Goal: Task Accomplishment & Management: Use online tool/utility

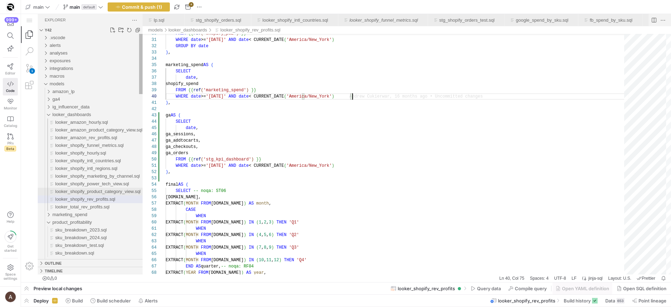
scroll to position [57, 186]
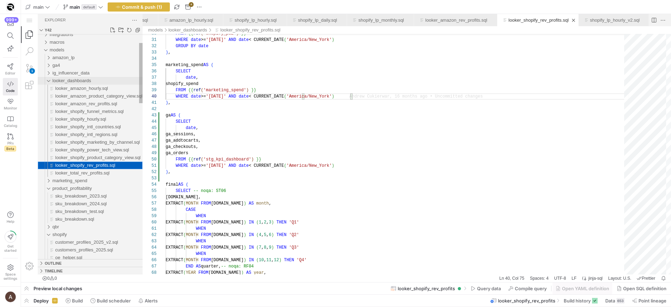
click at [64, 83] on div "looker_dashboards" at bounding box center [97, 81] width 90 height 8
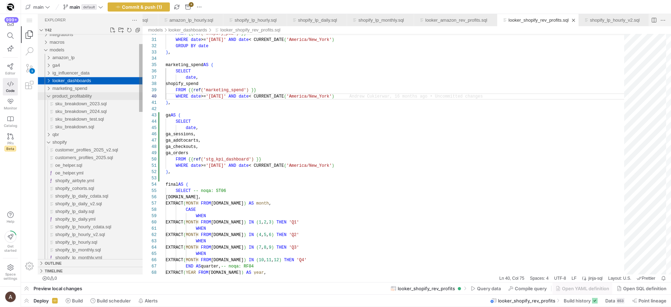
click at [61, 93] on div "product_profitability" at bounding box center [97, 96] width 90 height 8
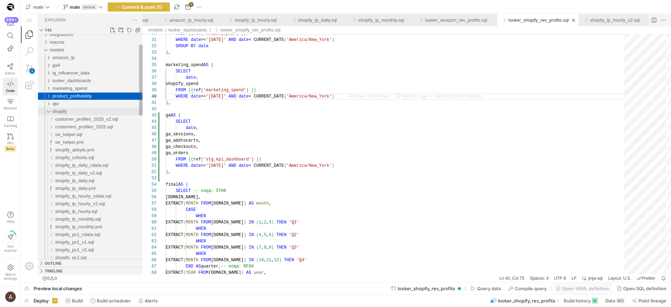
click at [65, 112] on span "shopify" at bounding box center [59, 111] width 14 height 5
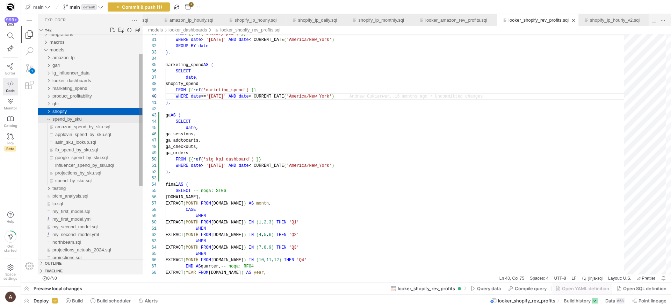
click at [65, 119] on span "spend_by_sku" at bounding box center [66, 118] width 29 height 5
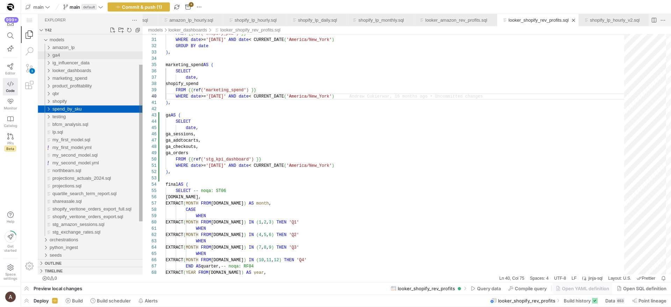
click at [69, 51] on div "ga4" at bounding box center [97, 55] width 90 height 8
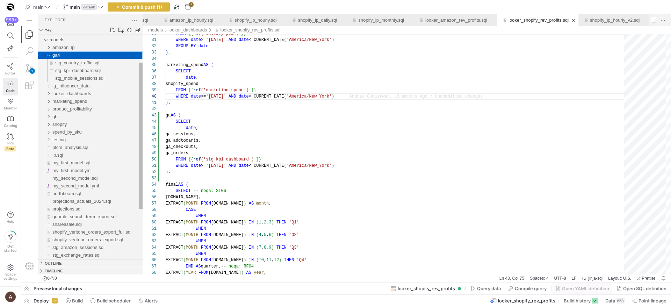
click at [68, 52] on div "ga4" at bounding box center [97, 55] width 90 height 8
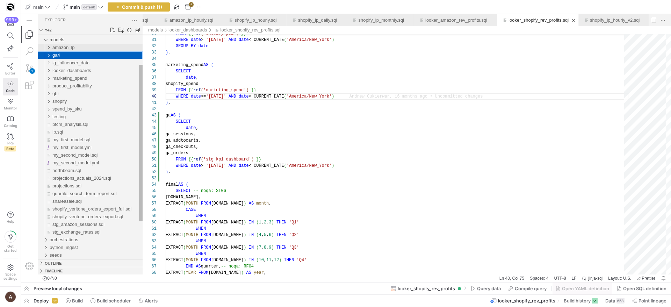
click at [68, 48] on span "amazon_lp" at bounding box center [63, 47] width 22 height 5
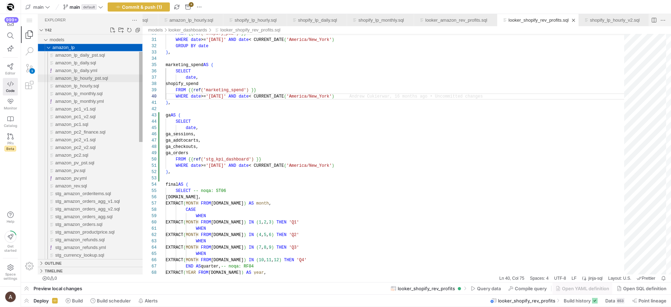
click at [69, 80] on span "amazon_lp_hourly_pst.sql" at bounding box center [81, 77] width 53 height 5
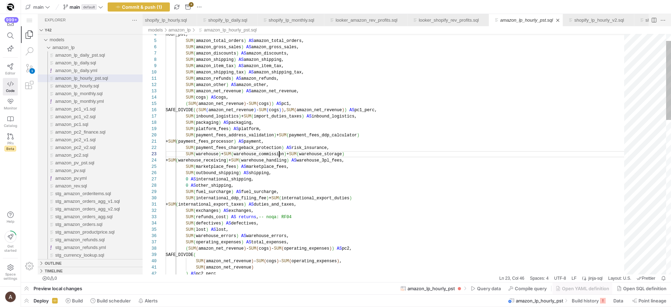
scroll to position [13, 114]
click at [578, 301] on span "Build history" at bounding box center [584, 301] width 27 height 6
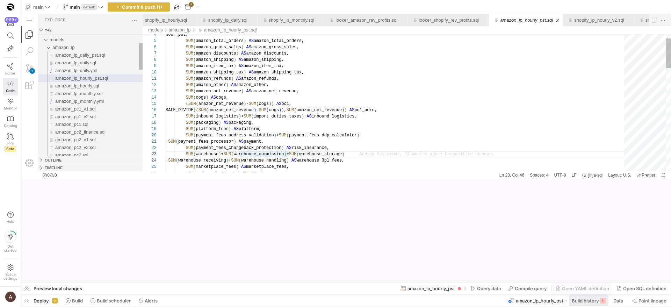
scroll to position [13, 114]
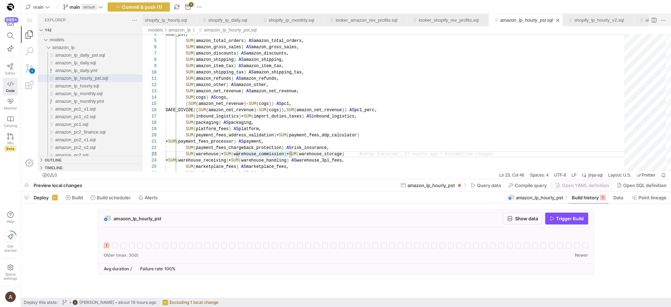
click at [110, 242] on div at bounding box center [346, 241] width 484 height 17
click at [107, 244] on icon at bounding box center [107, 245] width 6 height 6
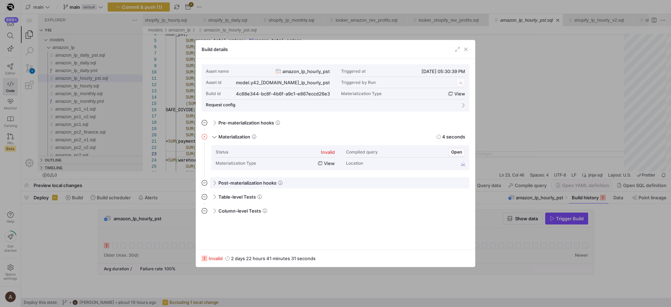
scroll to position [63, 0]
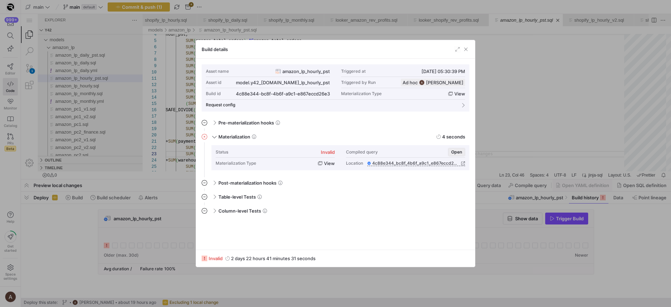
click at [455, 151] on span "Open" at bounding box center [456, 152] width 11 height 5
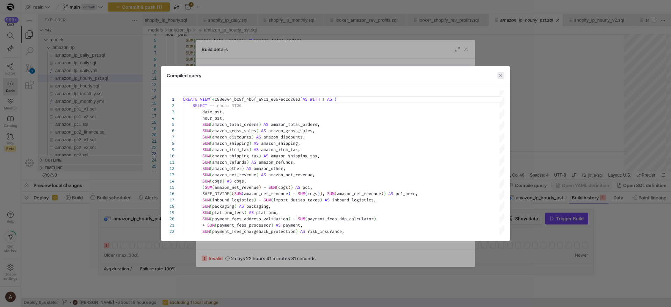
click at [500, 74] on span "button" at bounding box center [500, 75] width 7 height 7
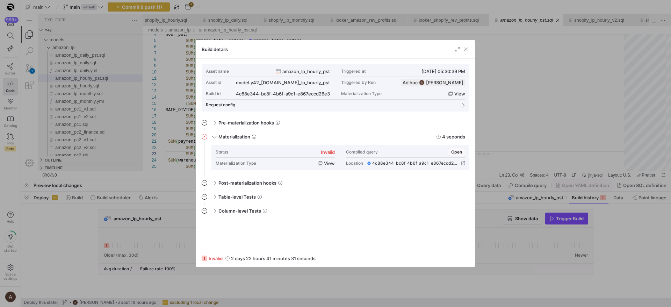
click at [469, 50] on div "Build details" at bounding box center [335, 49] width 279 height 19
click at [466, 50] on span "button" at bounding box center [465, 49] width 7 height 7
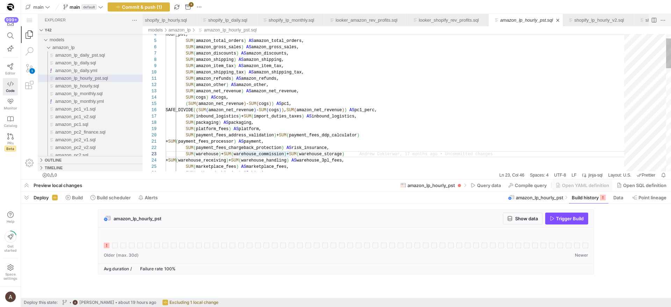
type textarea "SUM(amazon_refunds) AS amazon_refunds, SUM(amazon_other) AS amazon_other, SUM(a…"
click at [101, 53] on span "amazon_lp_daily_pst.sql" at bounding box center [80, 54] width 50 height 5
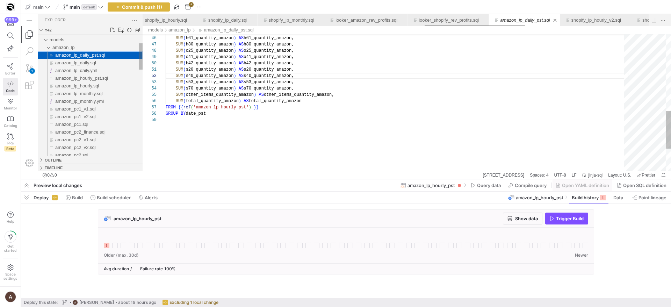
scroll to position [50, 96]
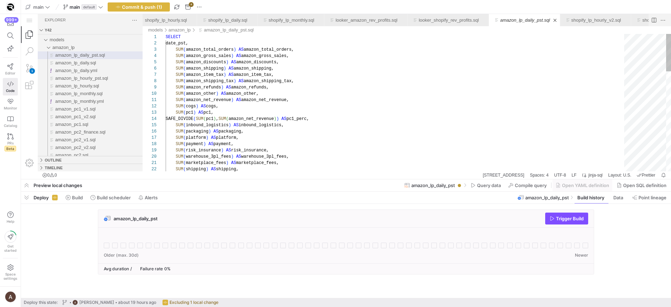
type textarea "SUM(amazon_net_revenue) AS amazon_net_revenue, SUM(cogs) AS cogs, SUM(pc1) AS p…"
click at [255, 99] on div "SUM ( shipping ) AS shipping, SUM ( warehouse_3pl_fees ) AS warehouse_3pl_fees,…" at bounding box center [397, 285] width 463 height 502
click at [22, 195] on span "button" at bounding box center [26, 197] width 11 height 12
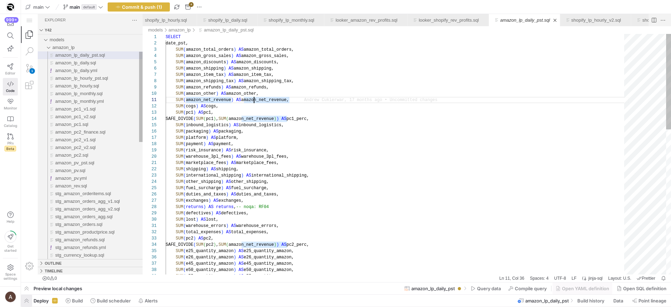
scroll to position [0, 88]
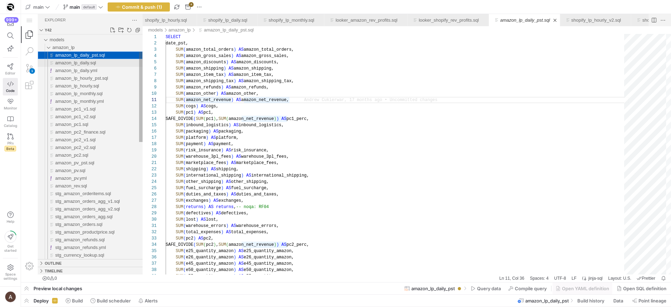
click at [101, 63] on div "amazon_lp_daily.sql" at bounding box center [98, 63] width 87 height 8
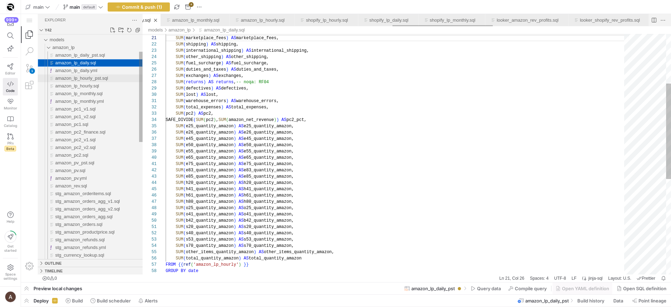
scroll to position [63, 63]
click at [97, 83] on div "amazon_lp_hourly.sql" at bounding box center [98, 86] width 87 height 8
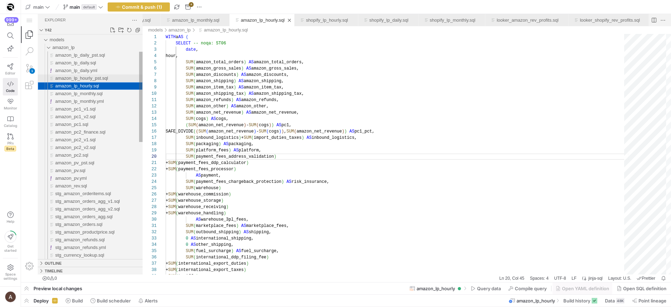
scroll to position [63, 111]
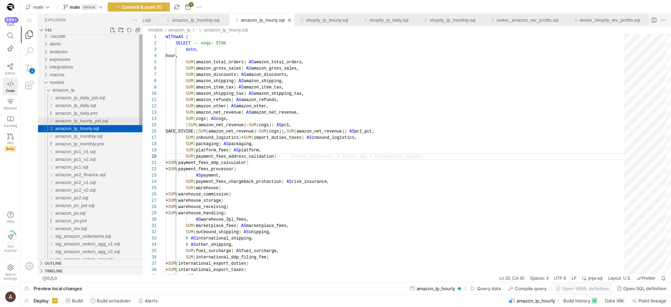
click at [92, 117] on div "amazon_lp_hourly_pst.sql" at bounding box center [98, 121] width 87 height 8
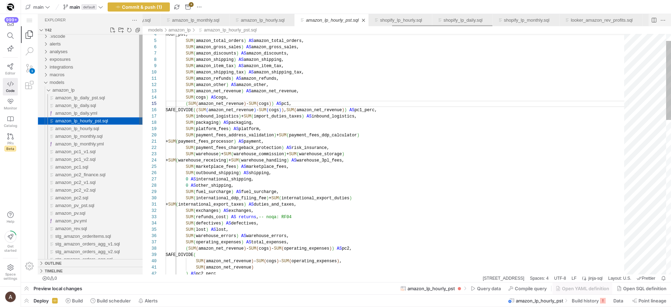
scroll to position [63, 103]
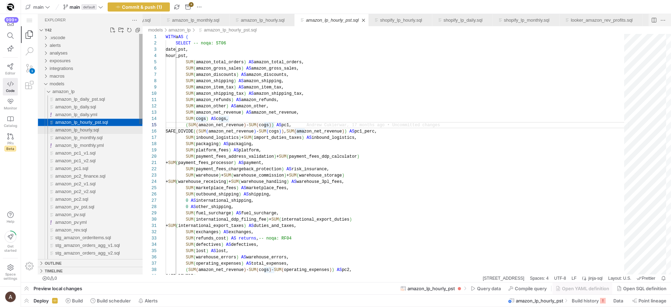
click at [99, 127] on span "amazon_lp_hourly.sql" at bounding box center [77, 129] width 44 height 5
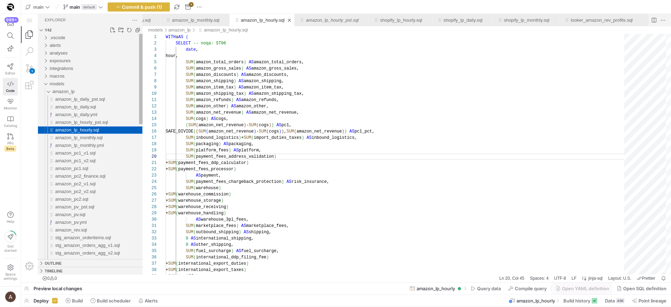
scroll to position [63, 111]
click at [101, 123] on span "amazon_lp_hourly_pst.sql" at bounding box center [81, 121] width 53 height 5
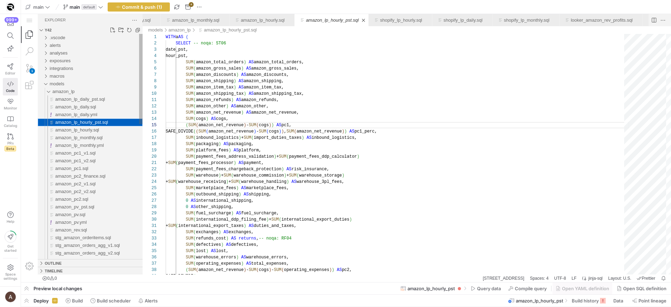
scroll to position [63, 103]
click at [98, 132] on span "amazon_lp_hourly.sql" at bounding box center [77, 129] width 44 height 5
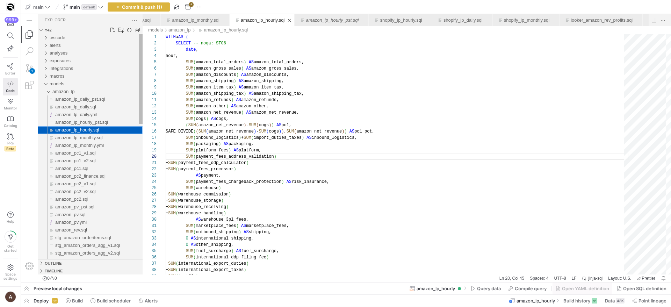
scroll to position [63, 111]
click at [100, 121] on span "amazon_lp_hourly_pst.sql" at bounding box center [81, 121] width 53 height 5
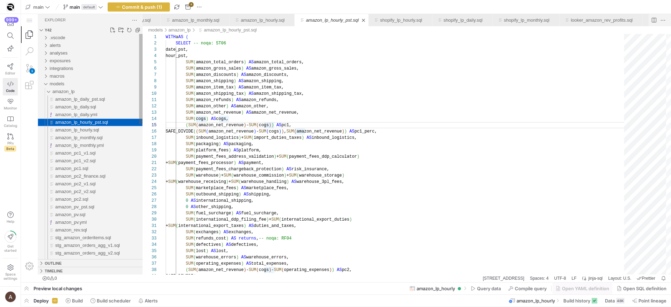
scroll to position [63, 103]
click at [96, 132] on span "amazon_lp_hourly.sql" at bounding box center [77, 129] width 44 height 5
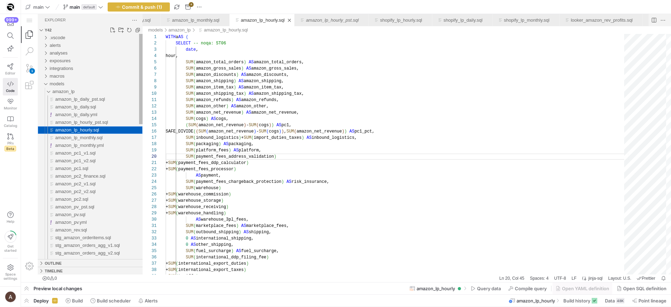
scroll to position [63, 111]
click at [100, 123] on span "amazon_lp_hourly_pst.sql" at bounding box center [81, 121] width 53 height 5
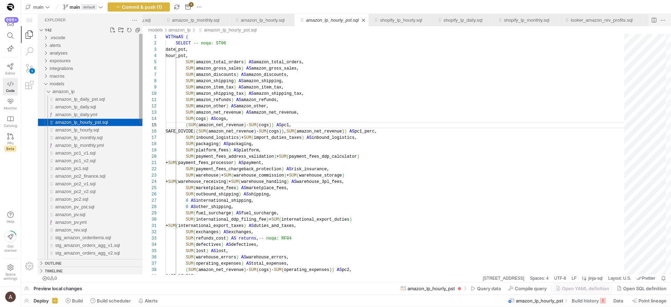
scroll to position [63, 103]
click at [94, 136] on span "amazon_lp_monthly.sql" at bounding box center [79, 137] width 48 height 5
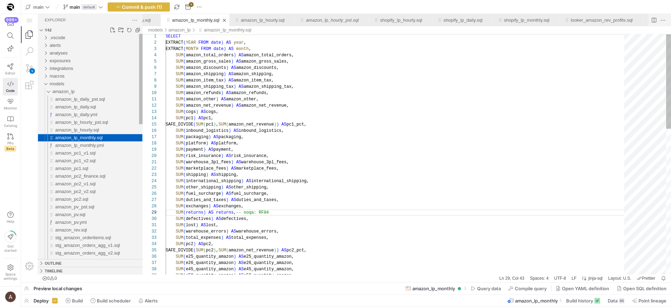
scroll to position [63, 106]
click at [94, 128] on span "amazon_lp_hourly.sql" at bounding box center [77, 129] width 44 height 5
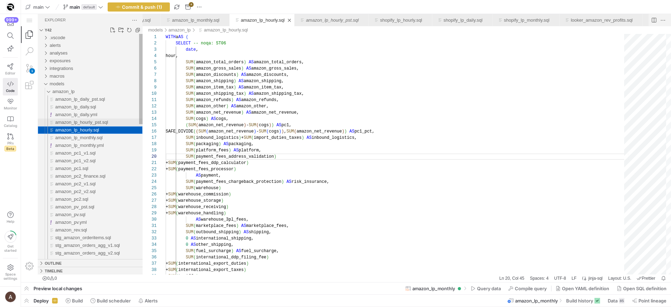
scroll to position [63, 111]
click at [95, 124] on span "amazon_lp_hourly_pst.sql" at bounding box center [81, 121] width 53 height 5
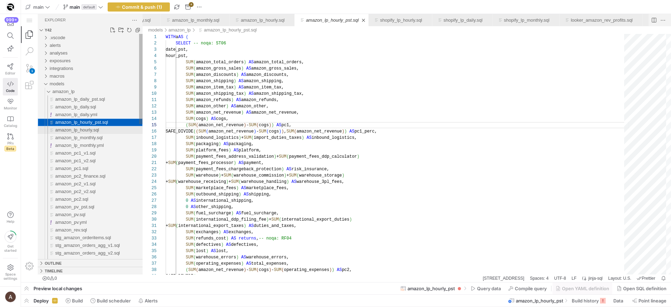
scroll to position [63, 103]
click at [93, 130] on span "amazon_lp_hourly.sql" at bounding box center [77, 129] width 44 height 5
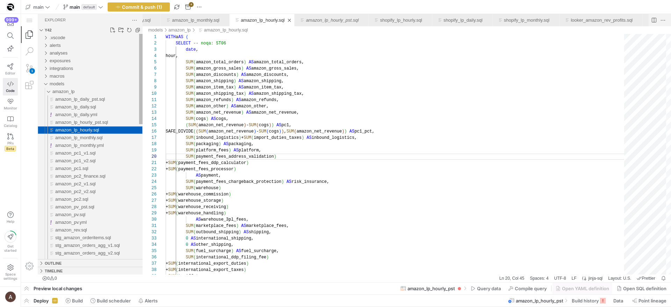
scroll to position [63, 111]
click at [95, 124] on span "amazon_lp_hourly_pst.sql" at bounding box center [81, 121] width 53 height 5
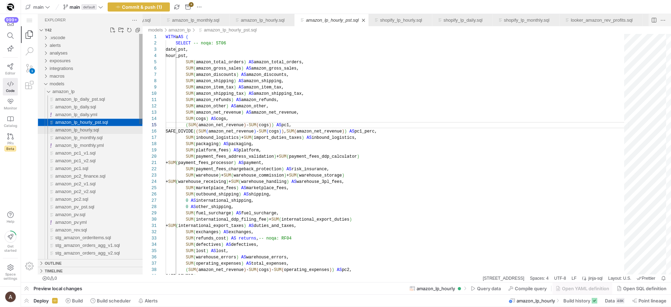
scroll to position [63, 103]
click at [92, 131] on span "amazon_lp_hourly.sql" at bounding box center [77, 129] width 44 height 5
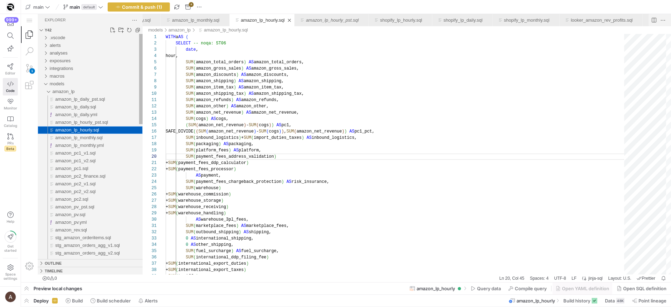
scroll to position [63, 111]
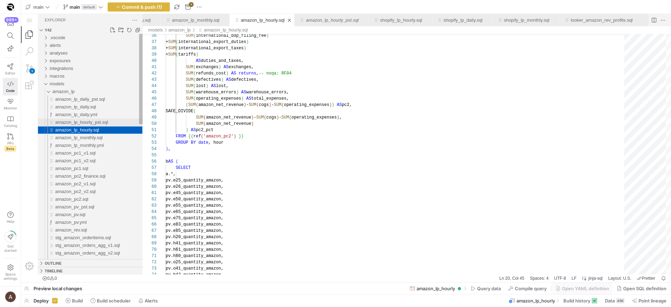
click at [97, 123] on span "amazon_lp_hourly_pst.sql" at bounding box center [81, 121] width 53 height 5
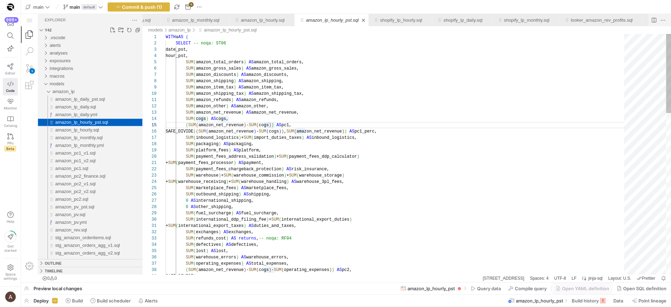
scroll to position [63, 103]
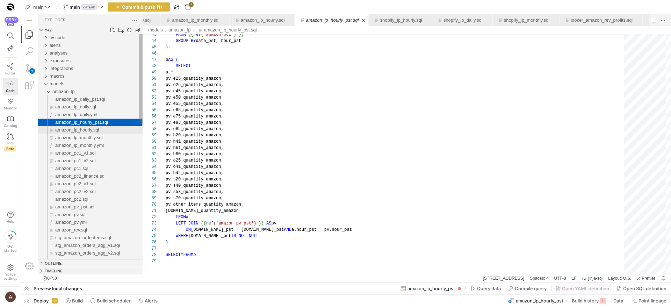
click at [129, 129] on div "amazon_lp_hourly.sql" at bounding box center [98, 130] width 87 height 8
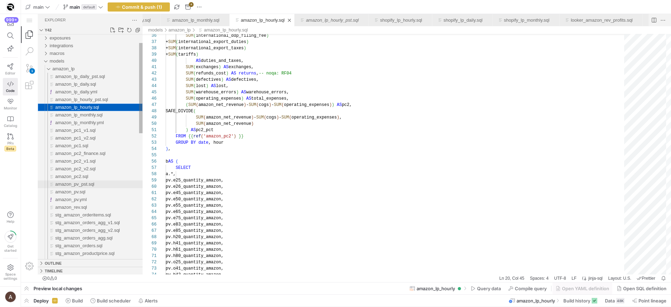
click at [96, 183] on div "amazon_pv_pst.sql" at bounding box center [98, 184] width 87 height 8
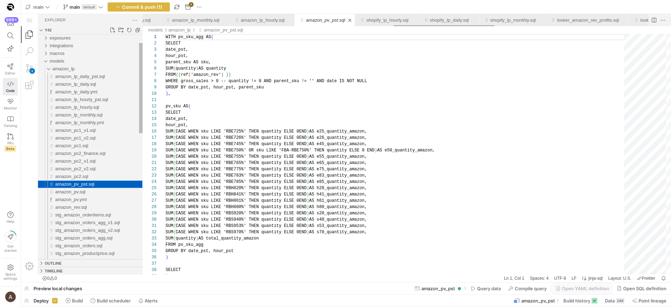
scroll to position [63, 0]
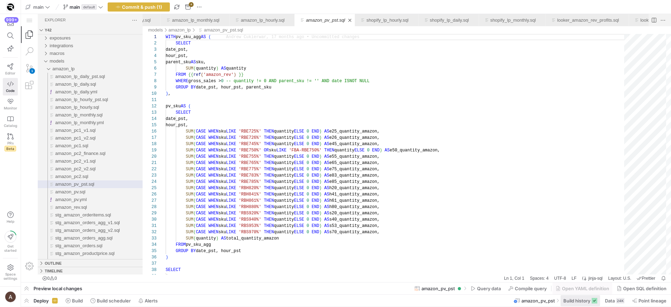
click at [575, 296] on span at bounding box center [579, 300] width 39 height 11
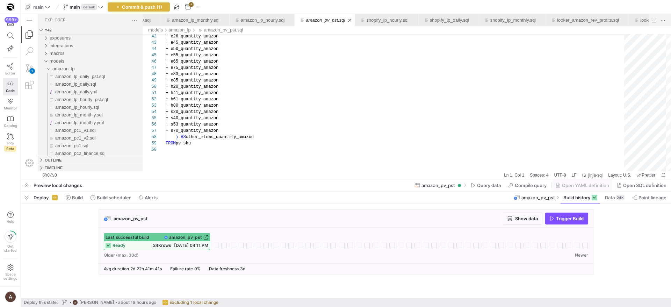
type textarea "+ h41_quantity_amazon + h61_quantity_amazon + h80_quantity_amazon + s20_quantit…"
click at [361, 118] on div "+ s20_quantity_amazon + s40_quantity_amazon + s53_quantity_amazon + s70_quantit…" at bounding box center [397, 29] width 463 height 508
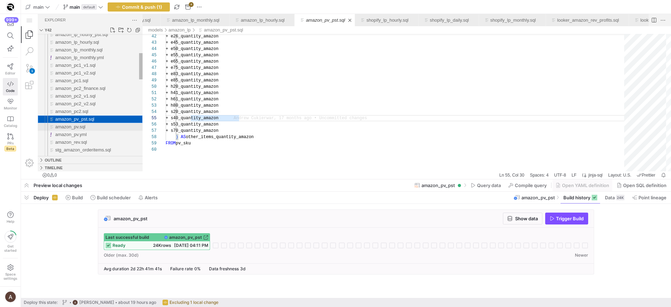
click at [82, 127] on span "amazon_pv.sql" at bounding box center [70, 126] width 30 height 5
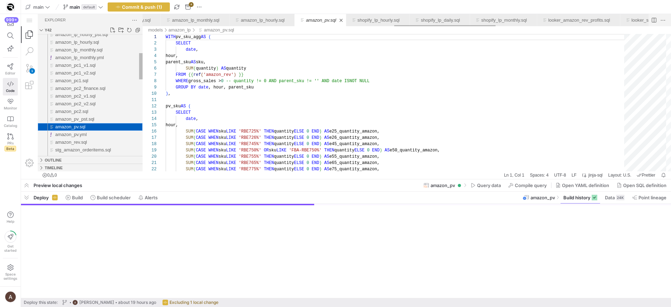
scroll to position [63, 0]
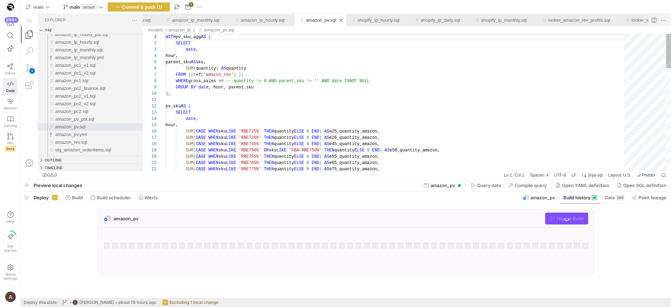
click at [378, 123] on div "WITH pv_sku_agg AS ( SELECT date , hour, parent_sku AS sku, SUM ( quantity ) AS…" at bounding box center [397, 307] width 463 height 546
type textarea "WITH pv_sku_agg AS ( SELECT date, hour, parent_sku AS sku, SUM(quantity) AS qua…"
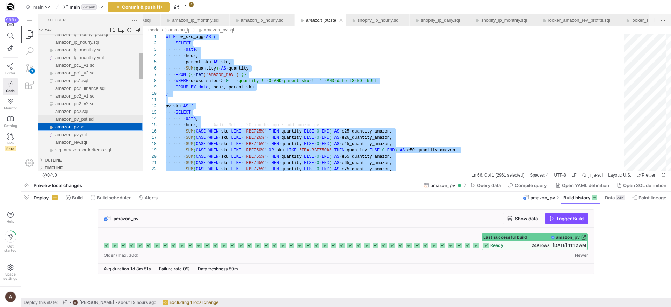
click at [109, 121] on div "amazon_pv_pst.sql" at bounding box center [98, 119] width 87 height 8
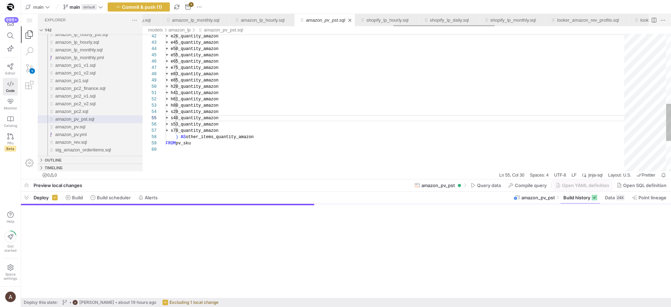
click at [227, 121] on div "+ e26_quantity_amazon + e45_quantity_amazon + e50_quantity_amazon + e55_quantit…" at bounding box center [397, 29] width 463 height 508
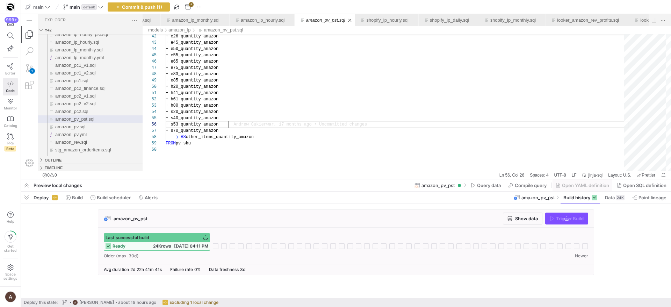
type textarea "+ h41_quantity_amazon + h61_quantity_amazon + h80_quantity_amazon + s20_quantit…"
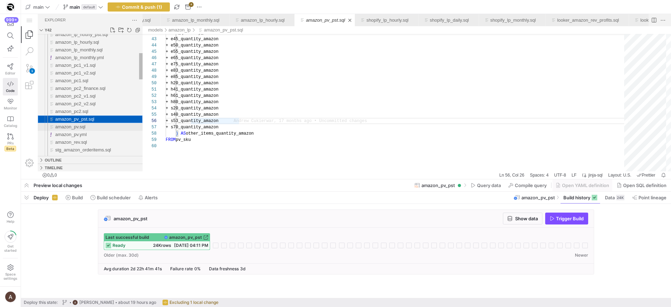
click at [57, 124] on div "amazon_pv.sql" at bounding box center [98, 127] width 87 height 8
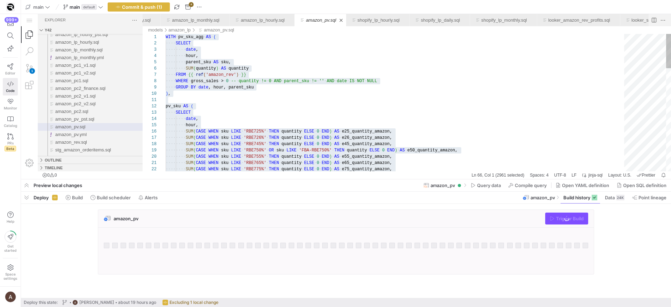
click at [318, 99] on div "WITH ·‌ pv_sku_agg ·‌ AS ·‌ ( ·‌·‌·‌·‌ SELECT ·‌·‌·‌·‌·‌·‌·‌·‌ date , ·‌·‌·‌·‌·…" at bounding box center [397, 307] width 463 height 546
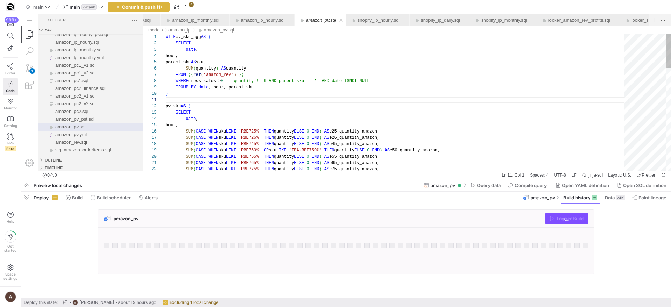
type textarea "WITH pv_sku_agg AS ( SELECT date, hour, parent_sku AS sku, SUM(quantity) AS qua…"
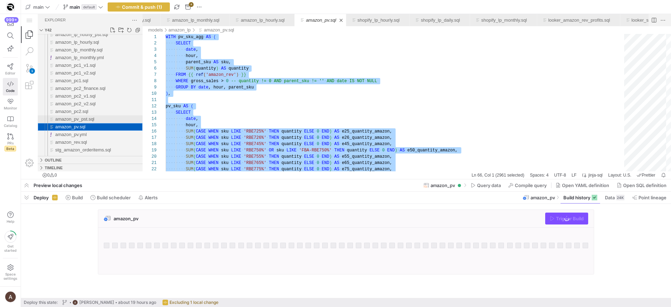
click at [109, 118] on div "amazon_pv_pst.sql" at bounding box center [98, 119] width 87 height 8
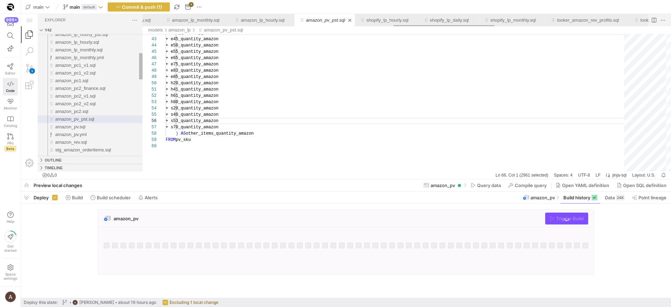
click at [238, 115] on div "+ e26_quantity_amazon + e45_quantity_amazon + e50_quantity_amazon + e55_quantit…" at bounding box center [397, 26] width 463 height 508
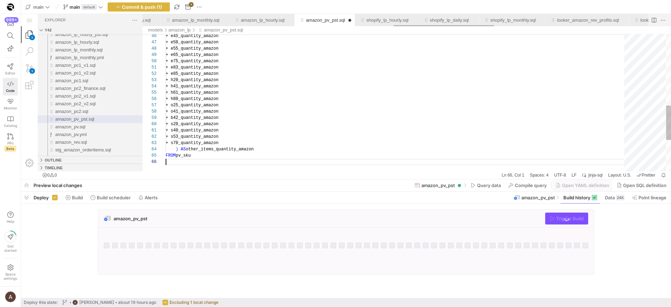
scroll to position [31, 0]
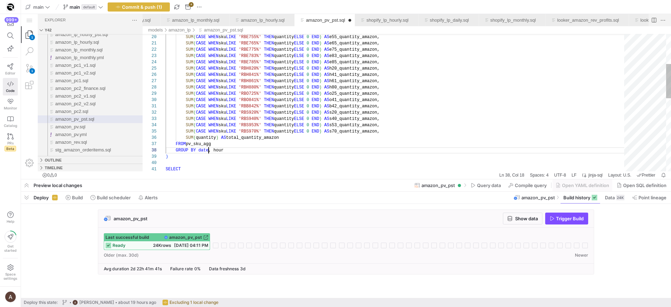
click at [209, 151] on div "SELECT GROUP BY date , hour ) SUM ( CASE WHEN sku LIKE 'RBE775%' THEN quantity …" at bounding box center [397, 187] width 463 height 546
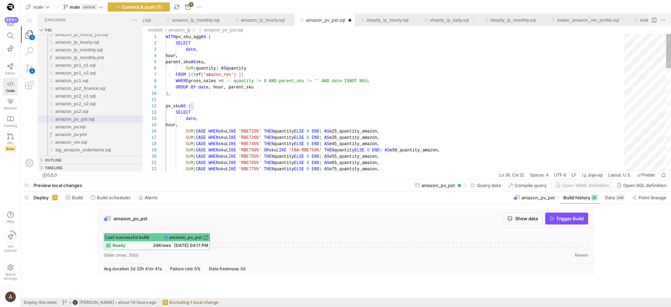
click at [196, 50] on div "22 20 21 19 14 15 16 17 18 4 5 6 7 8 9 10 11 12 13 1 2 3 SUM ( CASE WHEN sku LI…" at bounding box center [407, 102] width 528 height 137
click at [220, 117] on div "date ," at bounding box center [397, 119] width 463 height 6
click at [202, 88] on div "SUM ( CASE WHEN sku LIKE 'RBE775%' THEN quantity ELSE 0 END ) AS e75_quantity_a…" at bounding box center [397, 307] width 463 height 546
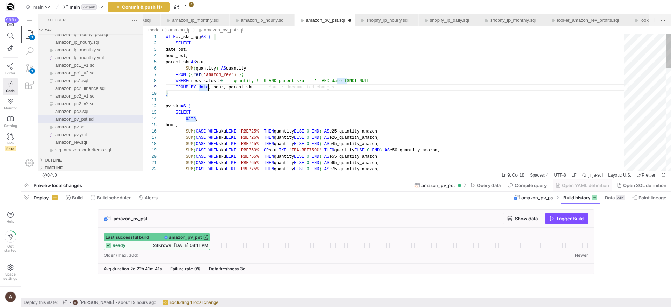
click at [207, 86] on div "SUM ( CASE WHEN sku LIKE 'RBE775%' THEN quantity ELSE 0 END ) AS e75_quantity_a…" at bounding box center [397, 307] width 463 height 546
click at [195, 117] on div "SUM ( CASE WHEN sku LIKE 'RBE775%' THEN quantity ELSE 0 END ) AS e75_quantity_a…" at bounding box center [397, 307] width 463 height 546
click at [196, 125] on div "SUM ( CASE WHEN sku LIKE 'RBE775%' THEN quantity ELSE 0 END ) AS e75_quantity_a…" at bounding box center [397, 307] width 463 height 546
click at [252, 81] on div "SUM ( CASE WHEN sku LIKE 'RBE775%' THEN quantity ELSE 0 END ) AS e75_quantity_a…" at bounding box center [397, 307] width 463 height 546
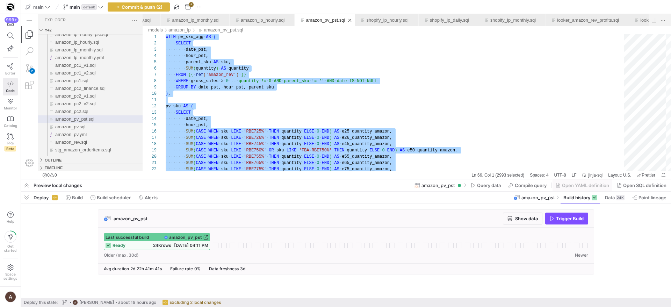
type textarea "pv_sku AS ( SELECT date_pst, hour_pst, SUM(CASE WHEN sku LIKE 'RBE725%' THEN qu…"
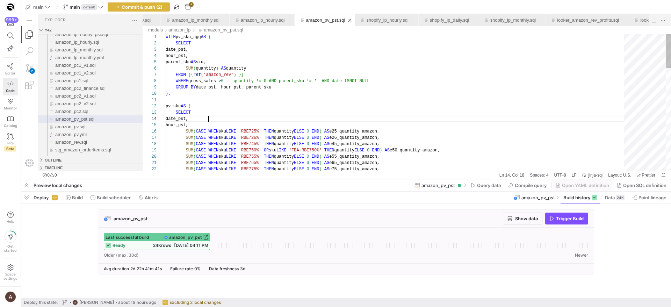
scroll to position [19, 43]
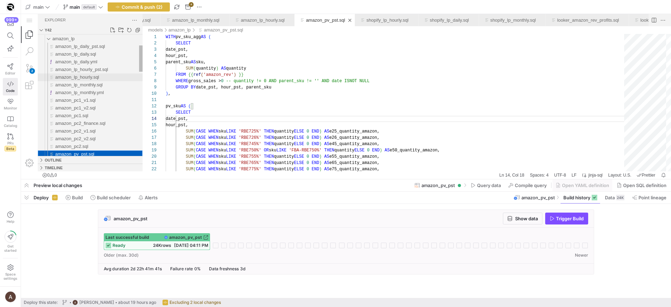
click at [98, 73] on div "amazon_lp_hourly.sql" at bounding box center [98, 77] width 87 height 8
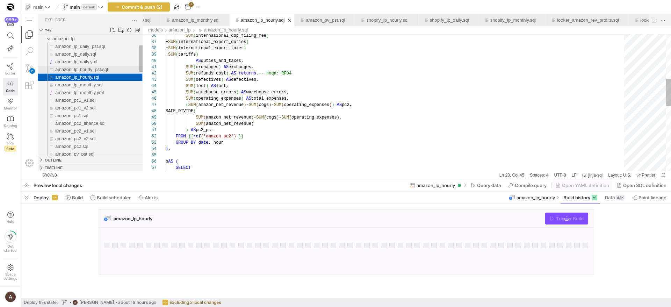
click at [100, 68] on span "amazon_lp_hourly_pst.sql" at bounding box center [81, 69] width 53 height 5
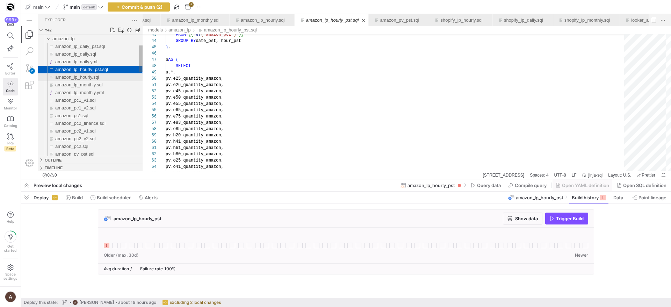
click at [98, 76] on span "amazon_lp_hourly.sql" at bounding box center [77, 76] width 44 height 5
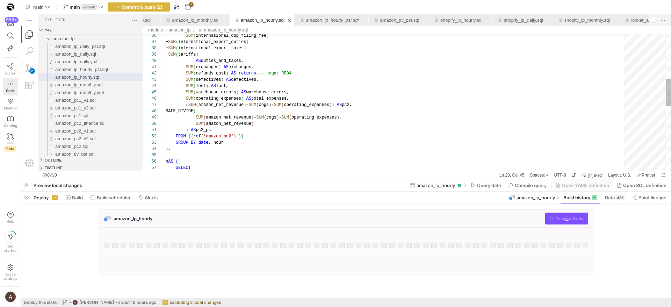
scroll to position [44, 51]
click at [495, 112] on div "SUM ( international_ddp_filing_fee ) + SUM ( international_export_duties ) + SU…" at bounding box center [397, 154] width 463 height 684
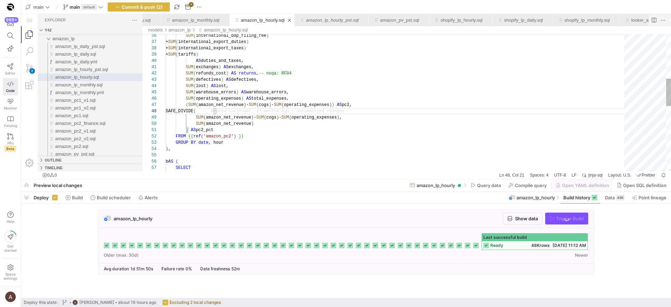
type textarea "WITH a AS ( SELECT -- noqa: ST06 date, hour, SUM(amazon_total_orders) AS amazon…"
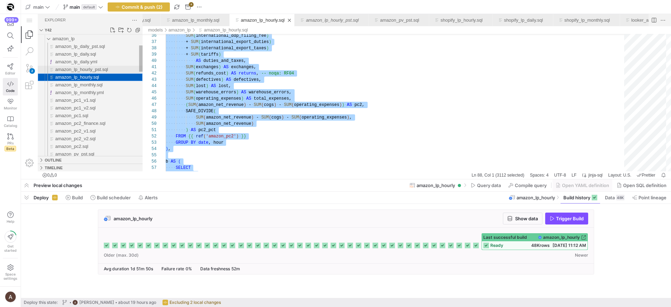
click at [84, 69] on span "amazon_lp_hourly_pst.sql" at bounding box center [81, 69] width 53 height 5
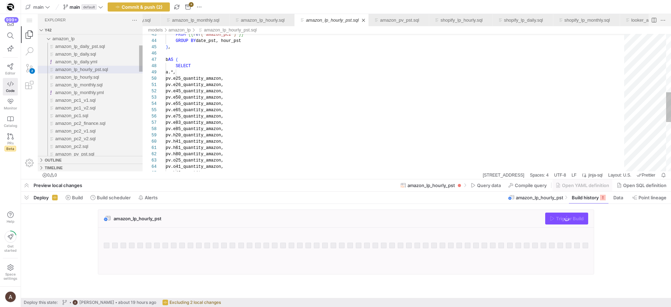
click at [333, 96] on div "FROM {{ ref ( 'amazon_pc2' ) }} GROUP BY date_pst, hour_pst ) , b AS ( SELECT a…" at bounding box center [397, 81] width 463 height 628
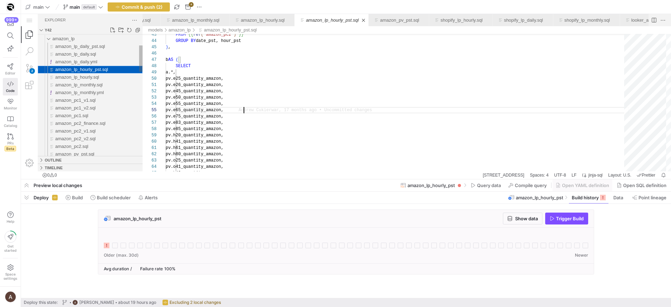
click at [60, 66] on div "amazon_lp_hourly_pst.sql" at bounding box center [98, 70] width 87 height 8
type textarea "SUM(amazon_net_revenue) ) AS pc2_perc FROM {{ ref('amazon_pc2') }} GROUP BY dat…"
click at [351, 81] on div "FROM {{ ref ( 'amazon_pc2' ) }} GROUP BY date_pst, hour_pst ) , b AS ( SELECT a…" at bounding box center [397, 81] width 463 height 628
click at [86, 75] on span "amazon_lp_hourly.sql" at bounding box center [77, 76] width 44 height 5
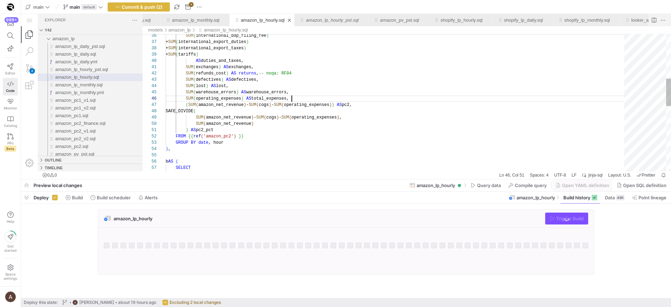
scroll to position [31, 126]
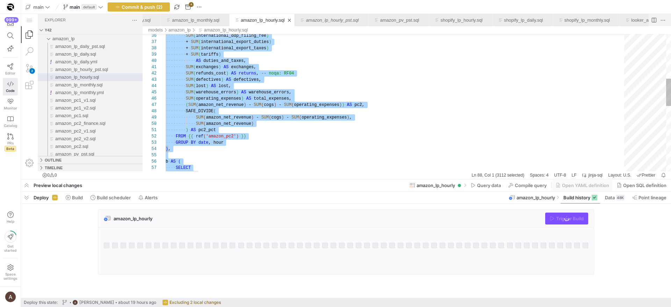
type textarea "WITH a AS ( SELECT -- noqa: ST06 date, hour, SUM(amazon_total_orders) AS amazon…"
click at [86, 71] on span "amazon_lp_hourly_pst.sql" at bounding box center [81, 69] width 53 height 5
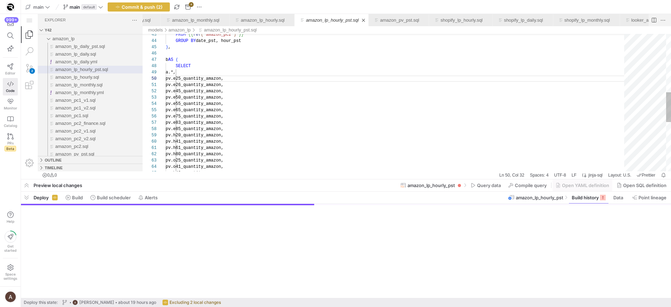
click at [334, 92] on div "FROM {{ ref ( 'amazon_pc2' ) }} GROUP BY date_pst, hour_pst ) , b AS ( SELECT a…" at bounding box center [397, 81] width 463 height 628
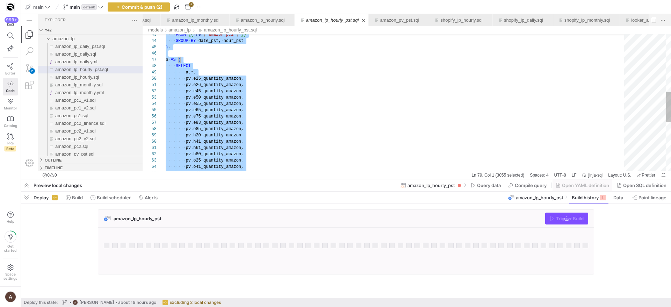
paste textarea "FROM a LEFT JOIN {{ ref('amazon_pv') }} AS pv ON [DOMAIN_NAME] = [DOMAIN_NAME] …"
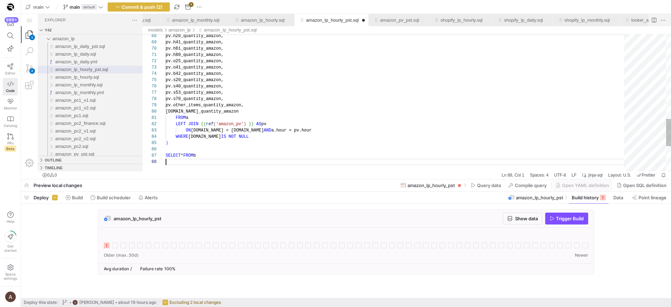
scroll to position [44, 0]
click at [478, 41] on div "Toggle Replace" at bounding box center [477, 40] width 6 height 12
click at [507, 42] on textarea "Find" at bounding box center [507, 40] width 54 height 8
type textarea "WITH a AS ( SELECT -- noqa: ST06 date, hour, SUM(amazon_total_orders) AS amazon…"
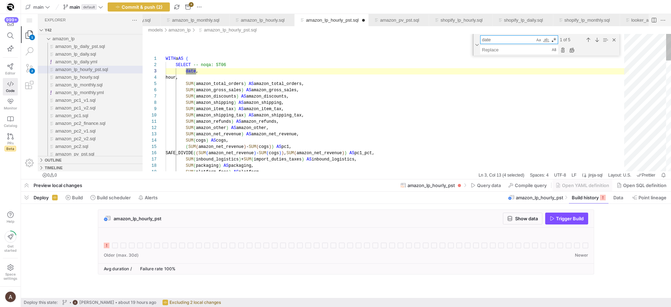
scroll to position [63, 30]
type textarea "date"
click at [500, 48] on textarea "Replace" at bounding box center [515, 50] width 70 height 8
type textarea "date_pst"
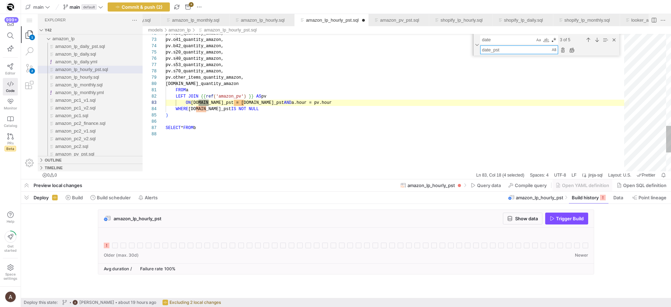
scroll to position [44, 43]
type textarea "FROM a LEFT JOIN {{ ref('amazon_pv') }} AS pv ON [DOMAIN_NAME]_pst_pst = [DOMAI…"
type textarea "date_ps"
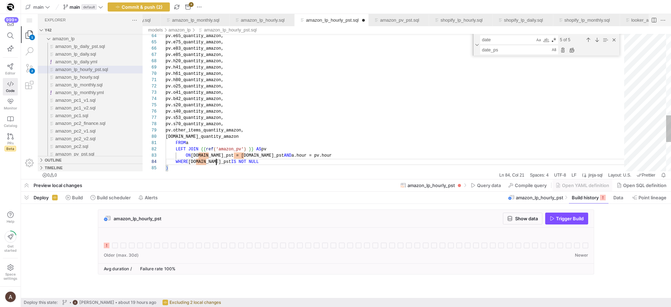
scroll to position [19, 51]
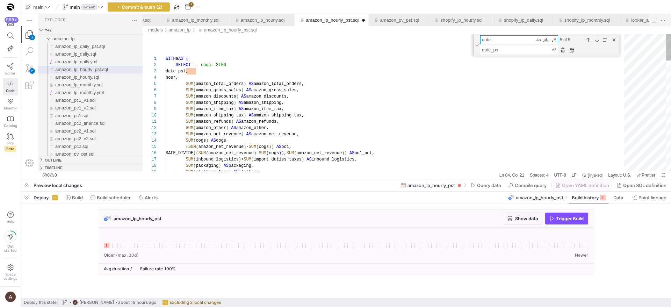
click at [507, 43] on textarea "date" at bounding box center [507, 40] width 54 height 8
type textarea "WITH a AS ( SELECT -- noqa: ST06 date_pst, hour, SUM(amazon_total_orders) AS am…"
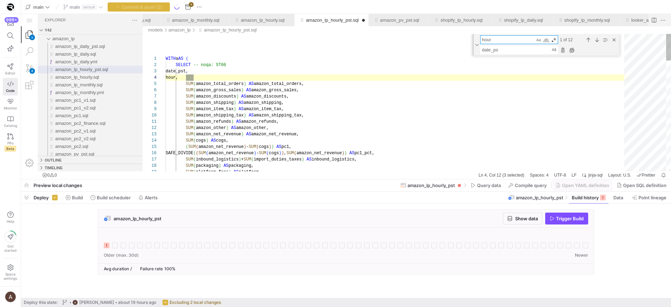
scroll to position [63, 30]
type textarea "hour"
type textarea "hour_pst"
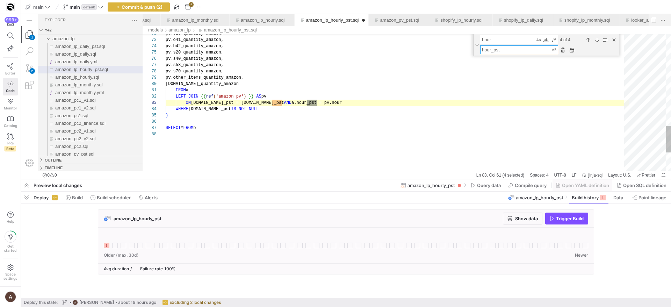
type textarea "WITH a AS ( SELECT -- noqa: ST06 date_pst, hour_pst, SUM(amazon_total_orders) A…"
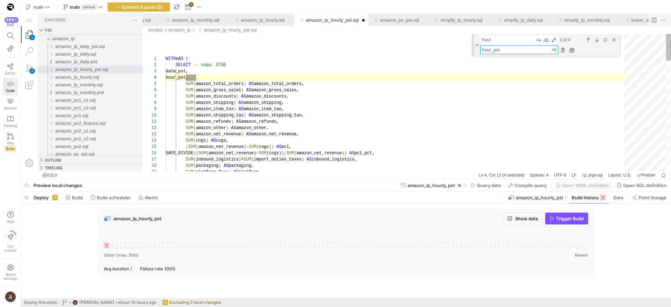
type textarea "hour_pst"
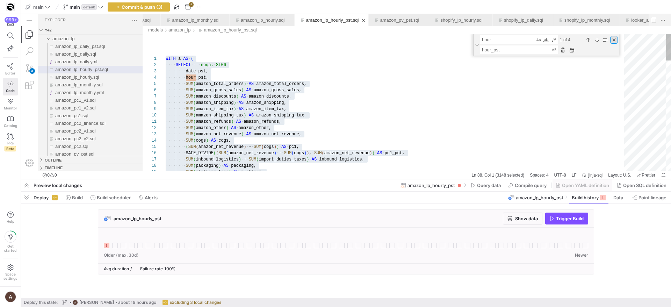
click at [614, 40] on div "Close (Escape)" at bounding box center [614, 40] width 8 height 8
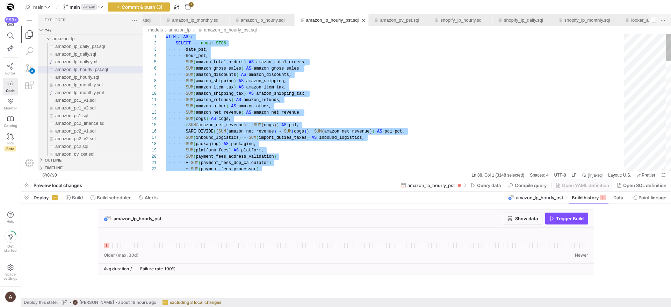
type textarea "SUM(amazon_refunds) AS amazon_refunds, SUM(amazon_other) AS amazon_other, SUM(a…"
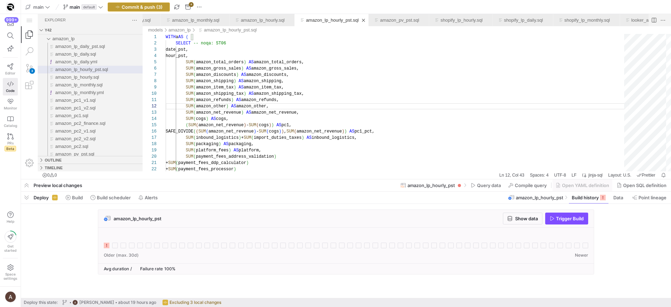
click at [158, 10] on span "button" at bounding box center [138, 7] width 61 height 8
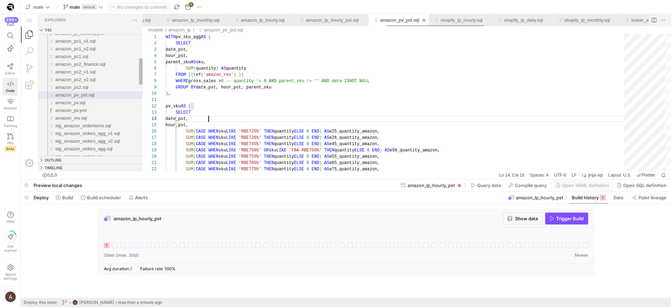
click at [419, 24] on div "amazon_pv_pst.sql" at bounding box center [399, 20] width 39 height 12
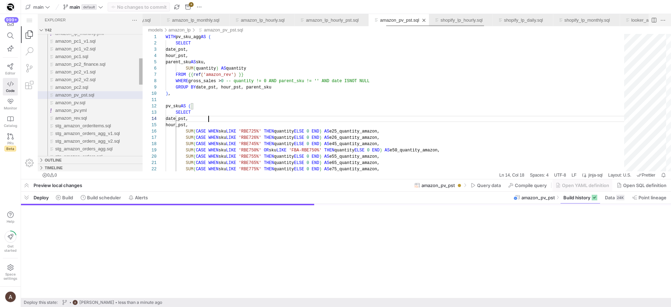
scroll to position [19, 43]
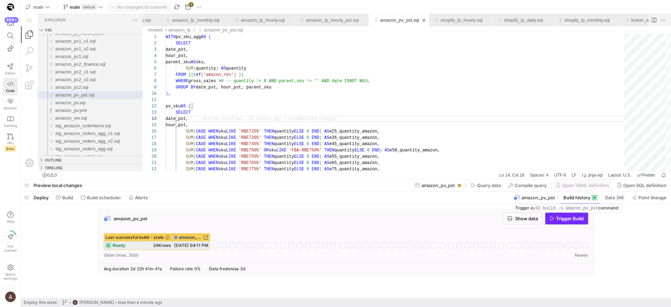
click at [564, 217] on span "Trigger Build" at bounding box center [570, 219] width 28 height 6
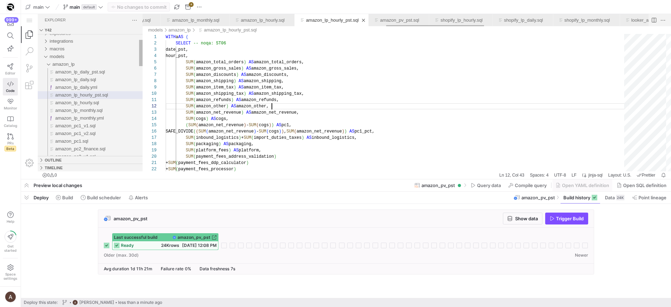
click at [358, 23] on div "amazon_lp_hourly_pst.sql" at bounding box center [332, 20] width 53 height 12
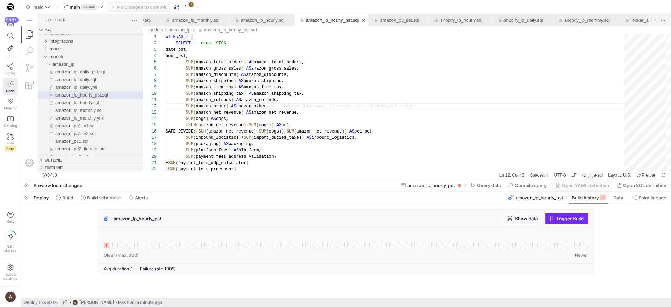
click at [575, 220] on span "Trigger Build" at bounding box center [570, 219] width 28 height 6
click at [634, 223] on div "amazon_lp_hourly_pst Show data Trigger Build" at bounding box center [344, 243] width 647 height 69
click at [116, 245] on icon at bounding box center [115, 245] width 6 height 6
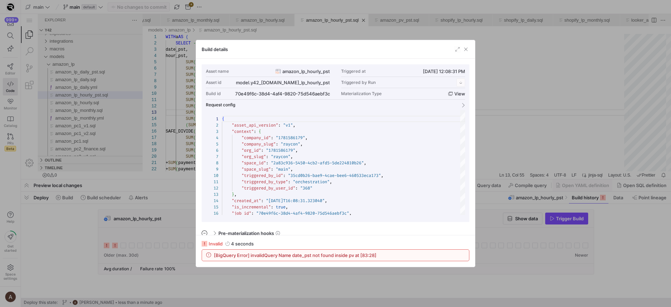
scroll to position [63, 0]
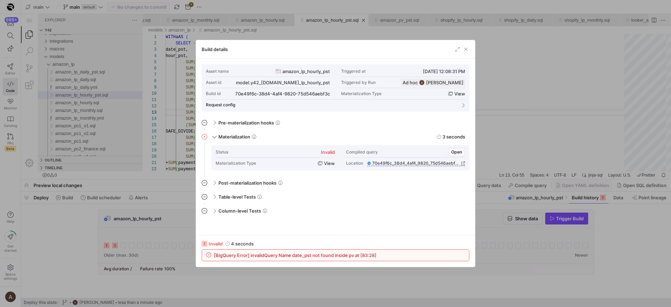
click at [483, 238] on div at bounding box center [335, 153] width 671 height 307
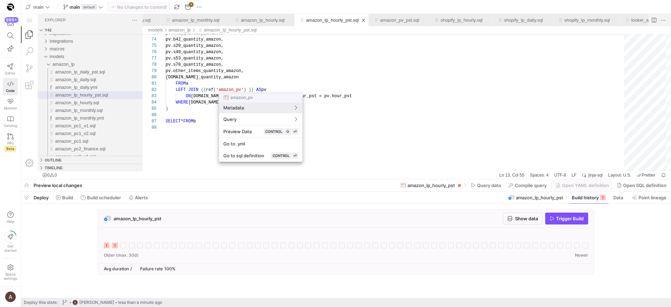
click at [245, 88] on div at bounding box center [335, 153] width 671 height 307
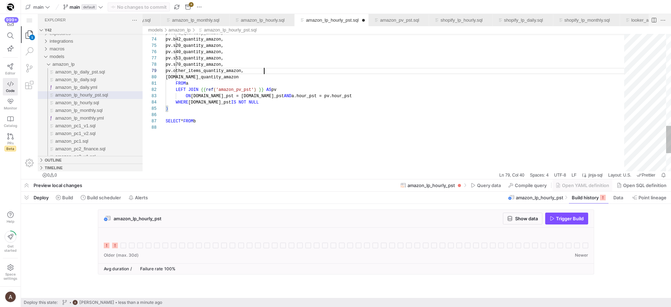
scroll to position [50, 98]
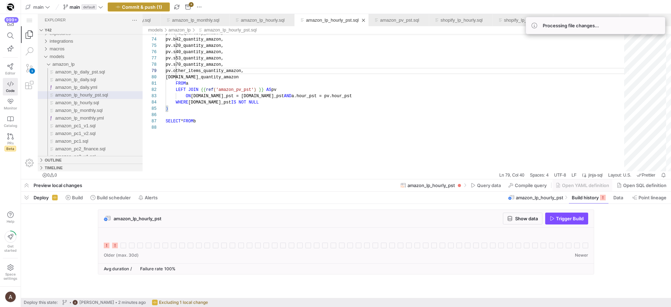
type textarea "pv.h80_quantity_amazon, pv.o25_quantity_amazon, pv.o41_quantity_amazon, pv.b42_…"
click at [164, 10] on span "button" at bounding box center [138, 7] width 61 height 8
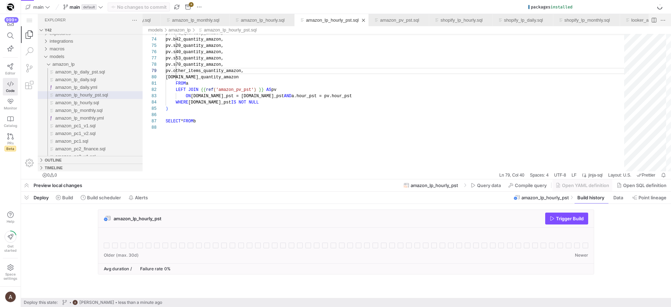
type textarea "FROM a LEFT JOIN {{ ref('amazon_pv_pst') }} AS pv ON [DOMAIN_NAME]_pst = [DOMAI…"
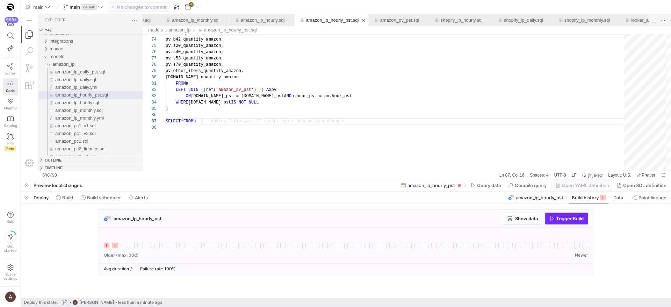
click at [583, 220] on span "Trigger Build" at bounding box center [570, 219] width 28 height 6
